Goal: Task Accomplishment & Management: Manage account settings

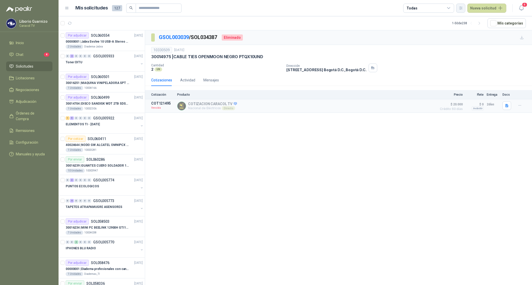
click at [465, 5] on button "button" at bounding box center [461, 8] width 9 height 9
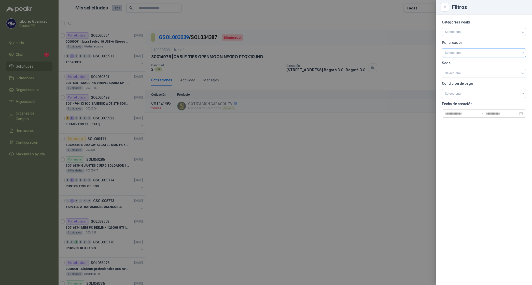
click at [452, 51] on input "search" at bounding box center [484, 52] width 78 height 8
click at [467, 77] on div "[PERSON_NAME]" at bounding box center [484, 80] width 76 height 6
click at [417, 6] on div at bounding box center [266, 142] width 532 height 285
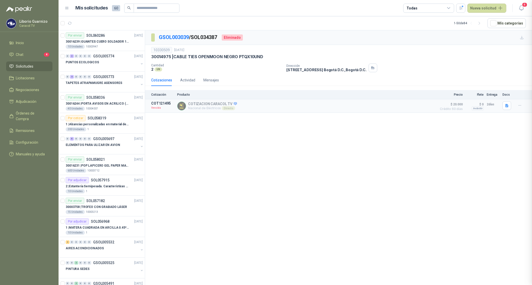
click at [417, 6] on div "Todas" at bounding box center [412, 8] width 11 height 6
drag, startPoint x: 417, startPoint y: 6, endPoint x: 427, endPoint y: 33, distance: 29.6
click at [429, 30] on div "3 Por cotizar" at bounding box center [421, 29] width 24 height 4
click at [427, 36] on div "25 Por adjudicar" at bounding box center [423, 38] width 28 height 4
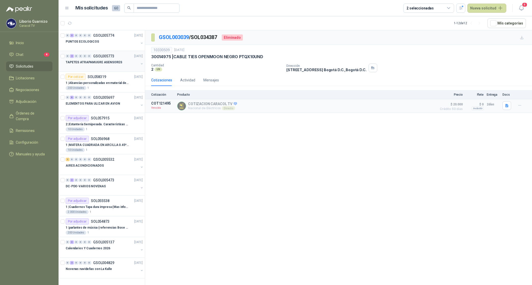
click at [107, 63] on p "TAPETES ATRAPAMUGRE ASENSORES" at bounding box center [94, 62] width 57 height 5
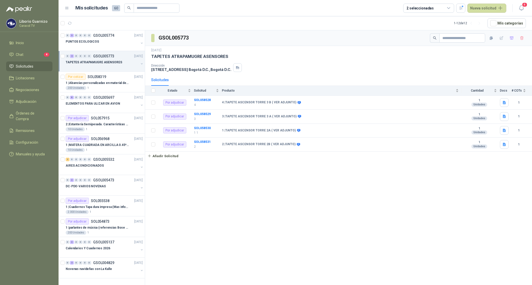
drag, startPoint x: 157, startPoint y: 55, endPoint x: 218, endPoint y: 51, distance: 61.3
click at [217, 52] on div "[DATE] TAPETES ATRAPAMUGRE ASENSORES" at bounding box center [338, 53] width 375 height 11
drag, startPoint x: 225, startPoint y: 55, endPoint x: 152, endPoint y: 57, distance: 73.6
click at [152, 57] on p "TAPETES ATRAPAMUGRE ASENSORES" at bounding box center [189, 56] width 77 height 5
copy p "TAPETES ATRAPAMUGRE ASENSORES"
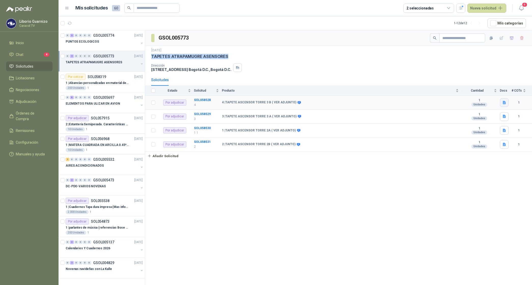
click at [503, 101] on icon "button" at bounding box center [505, 102] width 4 height 4
click at [496, 94] on div "TAPETES ASENSOERES.docx" at bounding box center [477, 92] width 57 height 12
click at [485, 92] on button "TAPETES ASENSOERES.docx" at bounding box center [477, 91] width 50 height 5
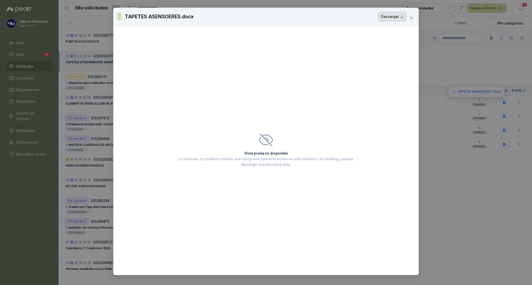
click at [399, 17] on button "Descargar" at bounding box center [393, 17] width 28 height 10
click at [478, 52] on div "TAPETES ASENSOERES.docx Descargar Vista previa no disponible Lo sentimos, no po…" at bounding box center [266, 142] width 532 height 285
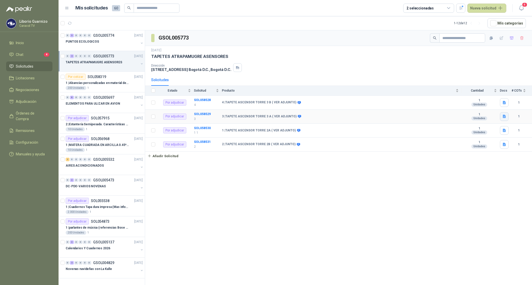
click at [503, 116] on icon "button" at bounding box center [504, 116] width 3 height 3
click at [503, 130] on icon "button" at bounding box center [504, 130] width 3 height 3
click at [490, 117] on button "TAPETES ASENSOERES.docx" at bounding box center [477, 119] width 50 height 5
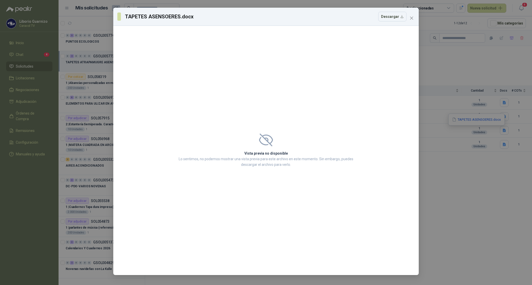
click at [478, 51] on div "TAPETES ASENSOERES.docx Descargar Vista previa no disponible Lo sentimos, no po…" at bounding box center [266, 142] width 532 height 285
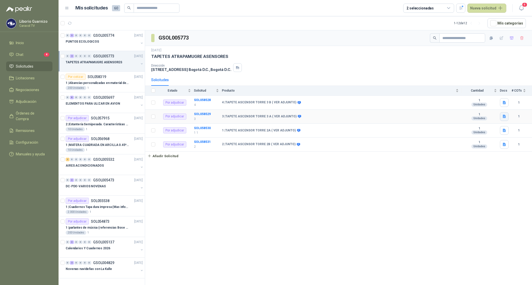
click at [503, 117] on icon "button" at bounding box center [505, 116] width 4 height 4
click at [490, 106] on button "TAPETES ASENSOERES.docx" at bounding box center [477, 105] width 50 height 5
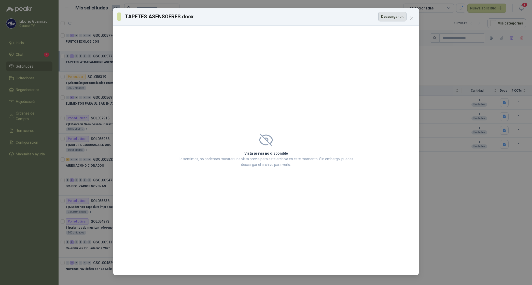
click at [392, 18] on button "Descargar" at bounding box center [393, 17] width 28 height 10
drag, startPoint x: 493, startPoint y: 187, endPoint x: 495, endPoint y: 178, distance: 9.1
click at [493, 187] on div "TAPETES ASENSOERES.docx Descargar Vista previa no disponible Lo sentimos, no po…" at bounding box center [266, 142] width 532 height 285
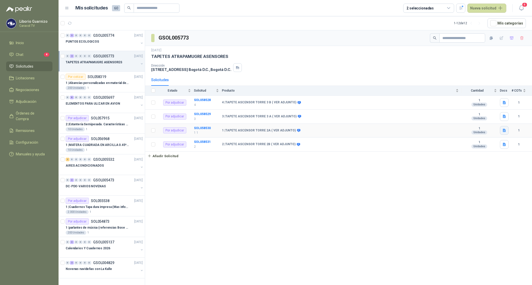
click at [500, 133] on button "button" at bounding box center [504, 130] width 9 height 9
click at [486, 121] on button "TAPETES ASENSOERES.docx" at bounding box center [477, 119] width 50 height 5
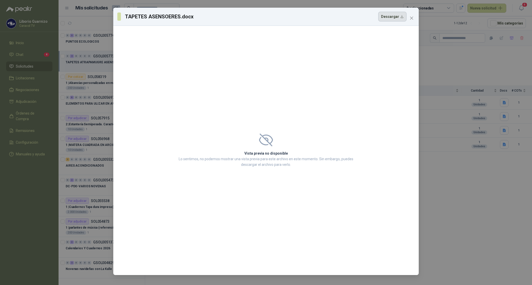
click at [394, 14] on button "Descargar" at bounding box center [393, 17] width 28 height 10
click at [500, 147] on div "TAPETES ASENSOERES.docx Descargar Vista previa no disponible Lo sentimos, no po…" at bounding box center [266, 142] width 532 height 285
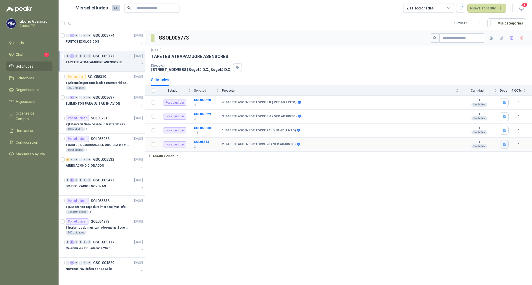
click at [503, 146] on icon "button" at bounding box center [504, 143] width 3 height 3
click at [472, 137] on div "TAPETES ASENSOERES.docx" at bounding box center [477, 133] width 57 height 12
click at [477, 131] on button "TAPETES ASENSOERES.docx" at bounding box center [477, 133] width 50 height 5
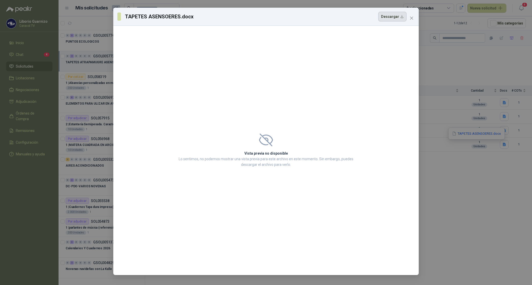
click at [392, 16] on button "Descargar" at bounding box center [393, 17] width 28 height 10
click at [477, 187] on div "TAPETES ASENSOERES.docx Descargar Vista previa no disponible Lo sentimos, no po…" at bounding box center [266, 142] width 532 height 285
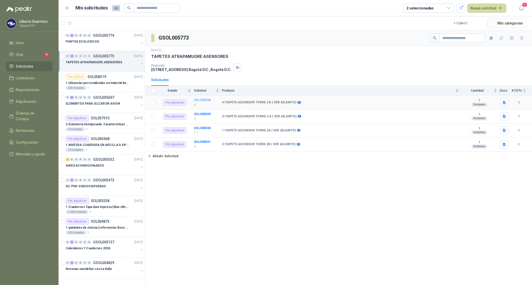
click at [208, 101] on b "SOL058528" at bounding box center [202, 100] width 17 height 4
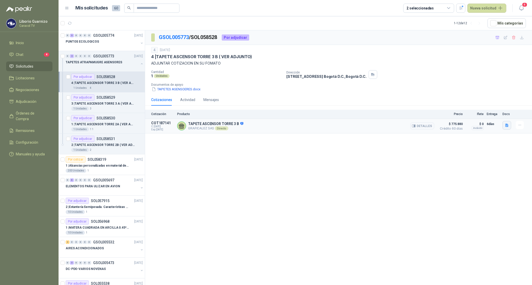
click at [509, 127] on icon "button" at bounding box center [507, 125] width 4 height 4
click at [475, 115] on button "COTIZACIÓN-00-339- CARACOL TELEVISIÓN - TAPETES ATRAPAMUGRE ASENSORES.pdf" at bounding box center [438, 113] width 139 height 5
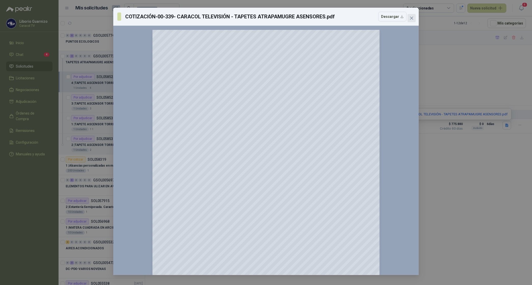
click at [411, 17] on icon "close" at bounding box center [411, 18] width 3 height 3
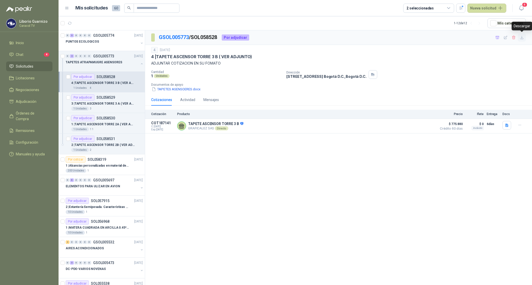
click at [523, 38] on icon "button" at bounding box center [522, 37] width 4 height 4
click at [120, 105] on p "3 | TAPETE ASCENSOR TORRE 3 A ( VER ADJUNTO)" at bounding box center [102, 103] width 63 height 5
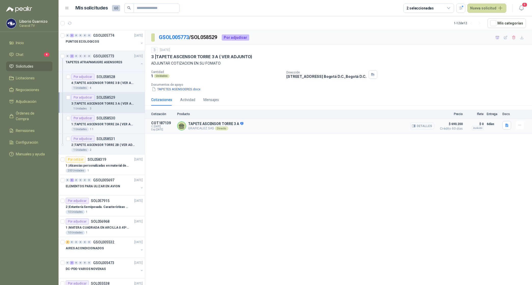
click at [425, 125] on button "Detalles" at bounding box center [423, 125] width 24 height 7
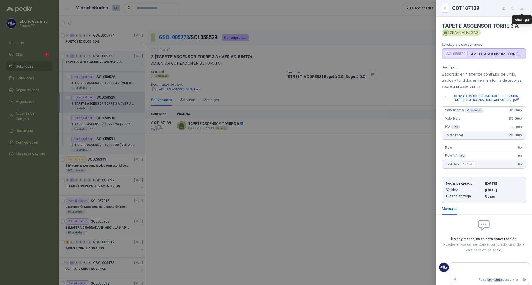
click at [522, 10] on icon "button" at bounding box center [522, 8] width 3 height 3
click at [205, 157] on div at bounding box center [266, 142] width 532 height 285
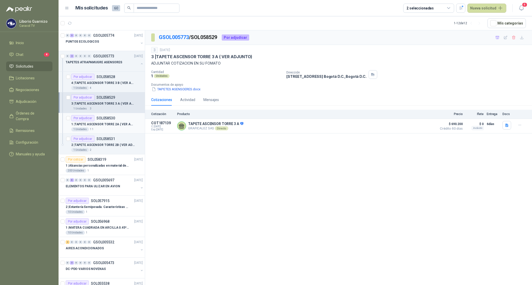
click at [118, 123] on p "1 | TAPETE ASCENSOR TORRE 2A ( VER ADJUNTO)" at bounding box center [102, 124] width 63 height 5
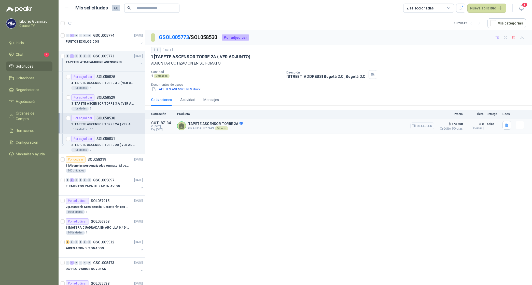
click at [427, 127] on button "Detalles" at bounding box center [423, 125] width 24 height 7
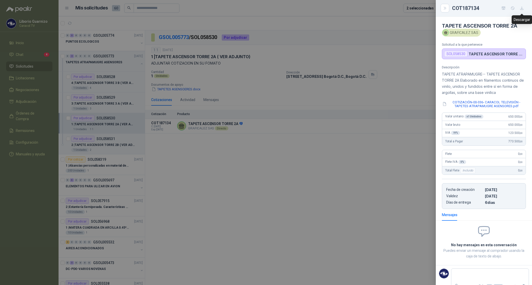
click at [522, 9] on icon "button" at bounding box center [522, 8] width 4 height 4
click at [111, 146] on div at bounding box center [266, 142] width 532 height 285
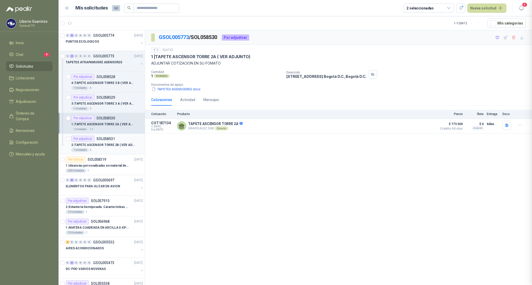
click at [111, 146] on p "2 | TAPETE ASCENSOR TORRE 2B ( VER ADJUNTO)" at bounding box center [102, 144] width 63 height 5
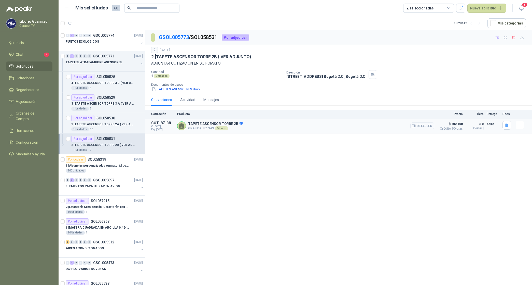
click at [429, 126] on button "Detalles" at bounding box center [423, 125] width 24 height 7
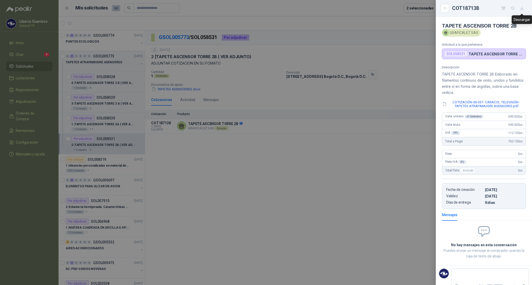
click at [523, 7] on icon "button" at bounding box center [522, 8] width 4 height 4
click at [278, 160] on div at bounding box center [266, 142] width 532 height 285
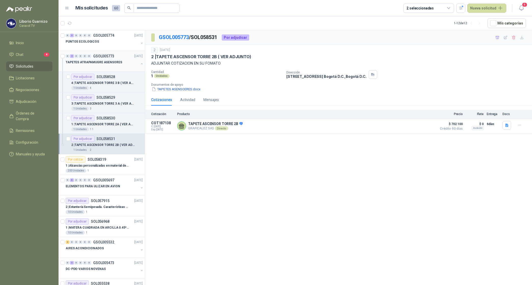
click at [107, 62] on p "TAPETES ATRAPAMUGRE ASENSORES" at bounding box center [94, 62] width 57 height 5
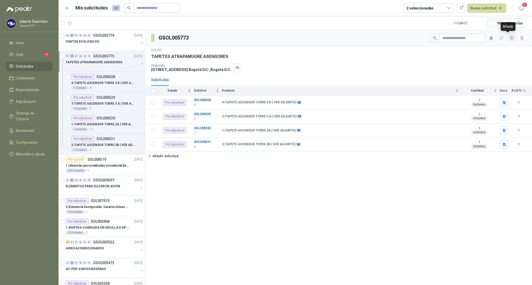
click at [510, 38] on icon "button" at bounding box center [512, 38] width 4 height 4
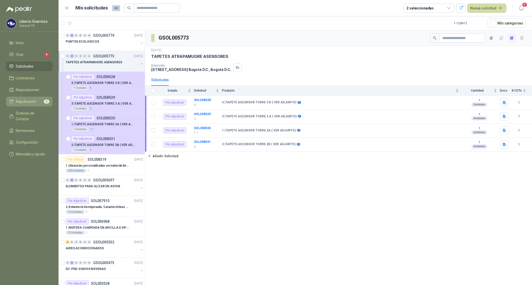
click at [38, 101] on li "Adjudicación 4" at bounding box center [29, 102] width 40 height 6
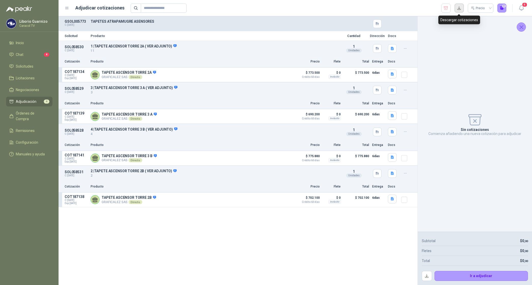
click at [461, 10] on button "button" at bounding box center [459, 8] width 9 height 9
drag, startPoint x: 306, startPoint y: 27, endPoint x: 337, endPoint y: 26, distance: 31.1
click at [306, 27] on div "TAPETES ATRAPAMUGRE ASENSORES" at bounding box center [215, 23] width 248 height 9
click at [447, 9] on icon "button" at bounding box center [446, 8] width 5 height 5
